Goal: Transaction & Acquisition: Download file/media

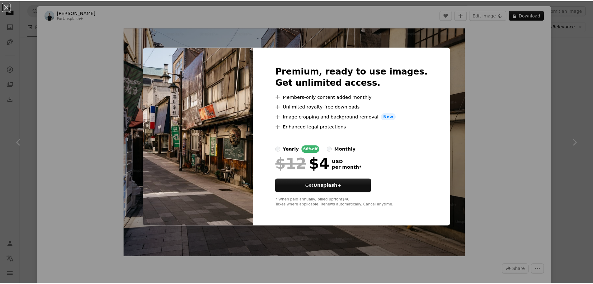
scroll to position [3270, 0]
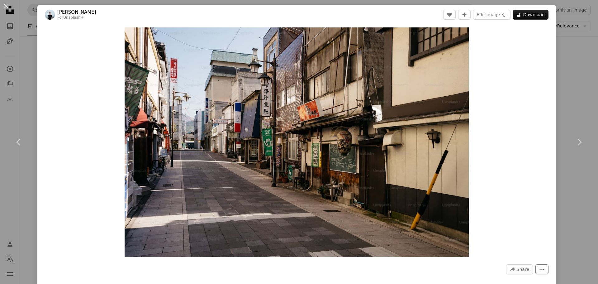
click at [539, 270] on icon "More Actions" at bounding box center [542, 269] width 6 height 6
click at [524, 270] on button "A forward-right arrow Share" at bounding box center [519, 269] width 27 height 10
click at [6, 7] on button "An X shape" at bounding box center [5, 5] width 7 height 7
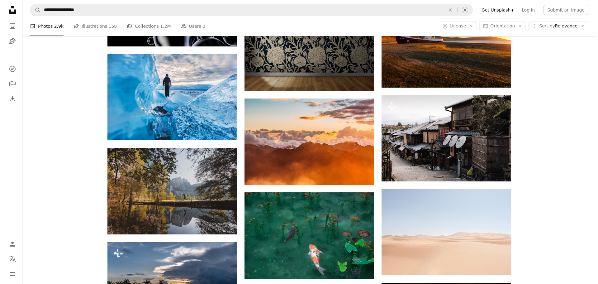
scroll to position [3737, 0]
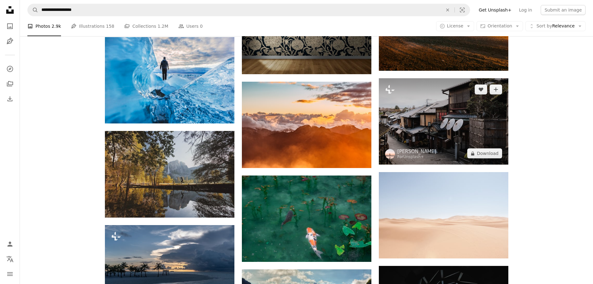
click at [419, 130] on img at bounding box center [444, 121] width 130 height 86
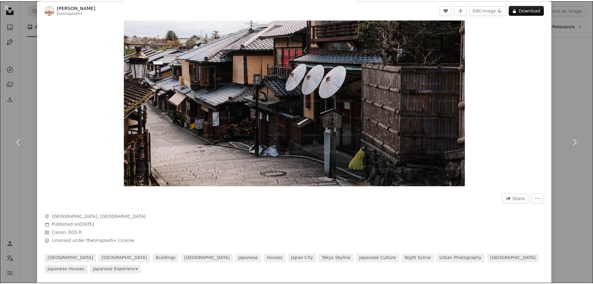
scroll to position [62, 0]
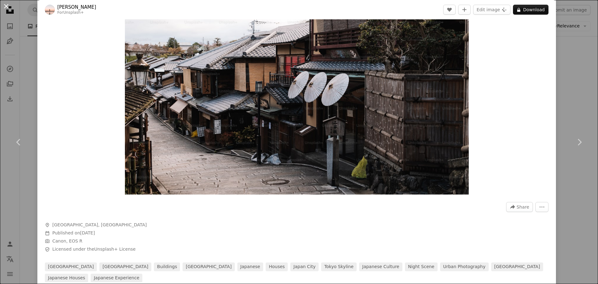
click at [5, 7] on button "An X shape" at bounding box center [5, 5] width 7 height 7
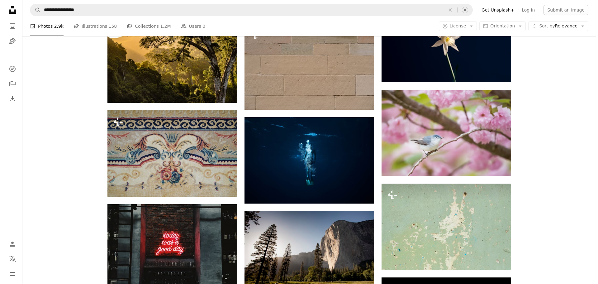
scroll to position [5045, 0]
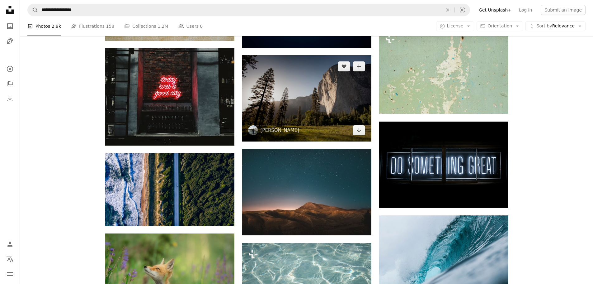
click at [319, 129] on img at bounding box center [307, 98] width 130 height 86
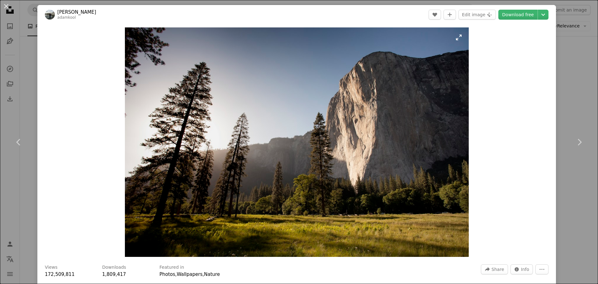
click at [385, 160] on img "Zoom in on this image" at bounding box center [297, 141] width 344 height 229
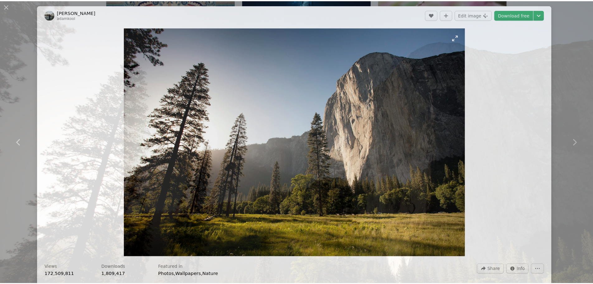
scroll to position [54, 0]
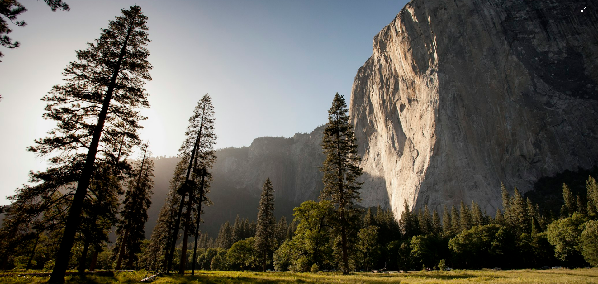
click at [382, 161] on img "Zoom out on this image" at bounding box center [299, 144] width 599 height 399
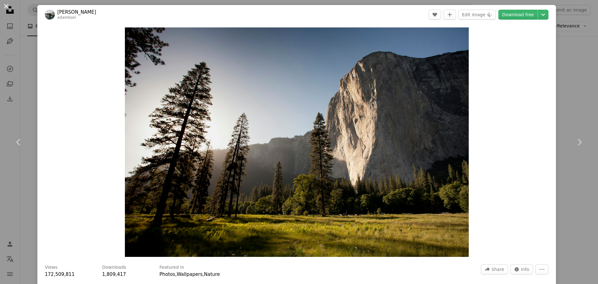
click at [7, 9] on button "An X shape" at bounding box center [5, 5] width 7 height 7
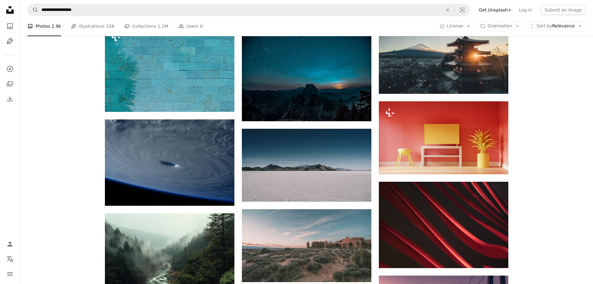
scroll to position [5387, 0]
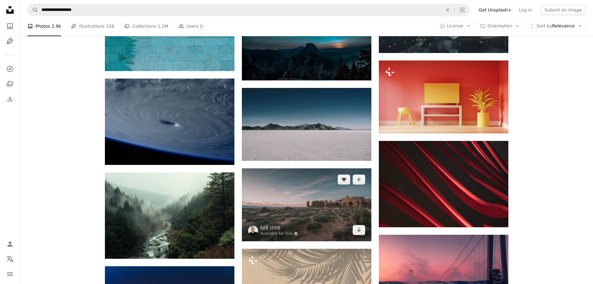
click at [299, 207] on img at bounding box center [307, 204] width 130 height 73
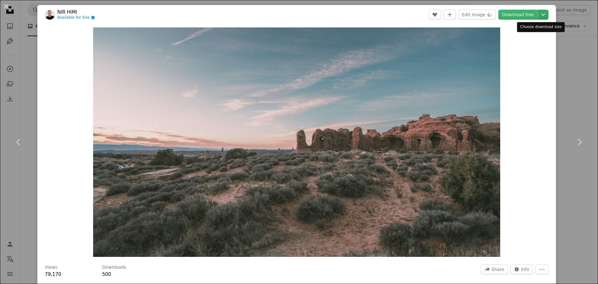
click at [538, 14] on icon "Chevron down" at bounding box center [543, 14] width 10 height 7
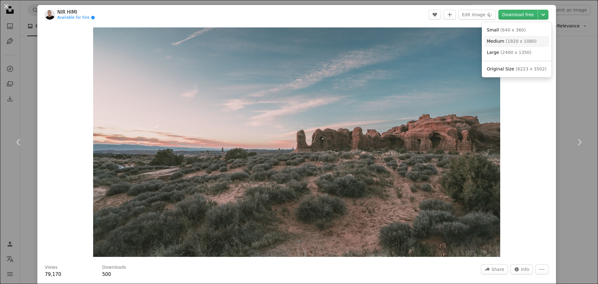
click at [518, 45] on link "Medium ( 1920 x 1080 )" at bounding box center [516, 41] width 65 height 11
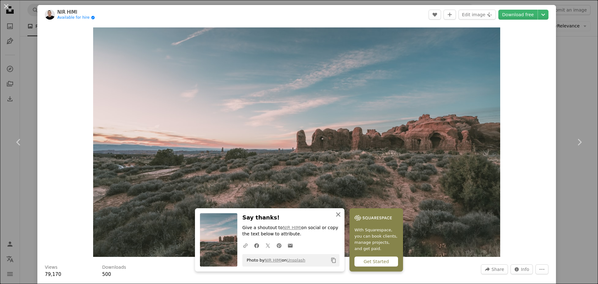
click at [334, 215] on icon "An X shape" at bounding box center [337, 214] width 7 height 7
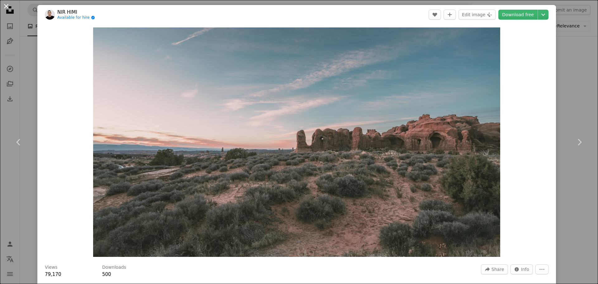
click at [6, 5] on button "An X shape" at bounding box center [5, 5] width 7 height 7
